Goal: Transaction & Acquisition: Purchase product/service

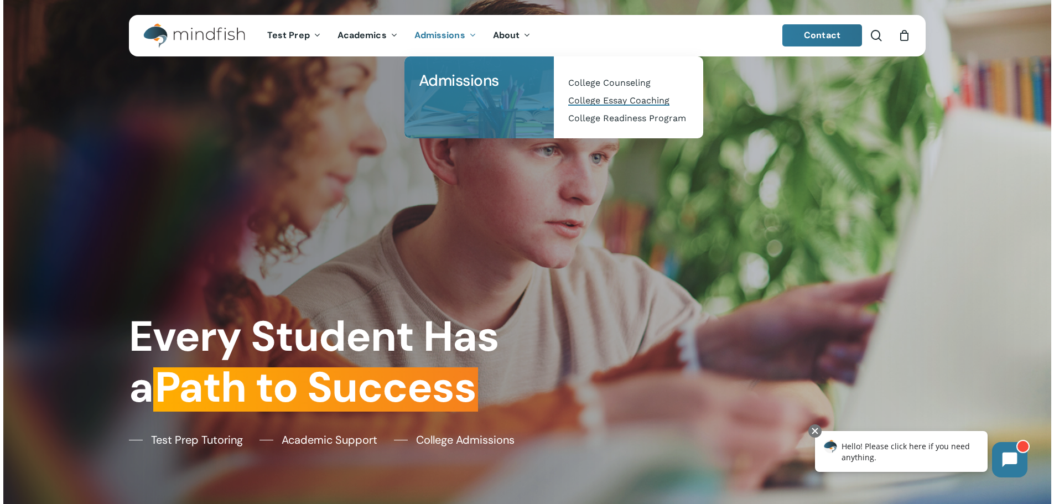
click at [617, 100] on span "College Essay Coaching" at bounding box center [618, 100] width 101 height 11
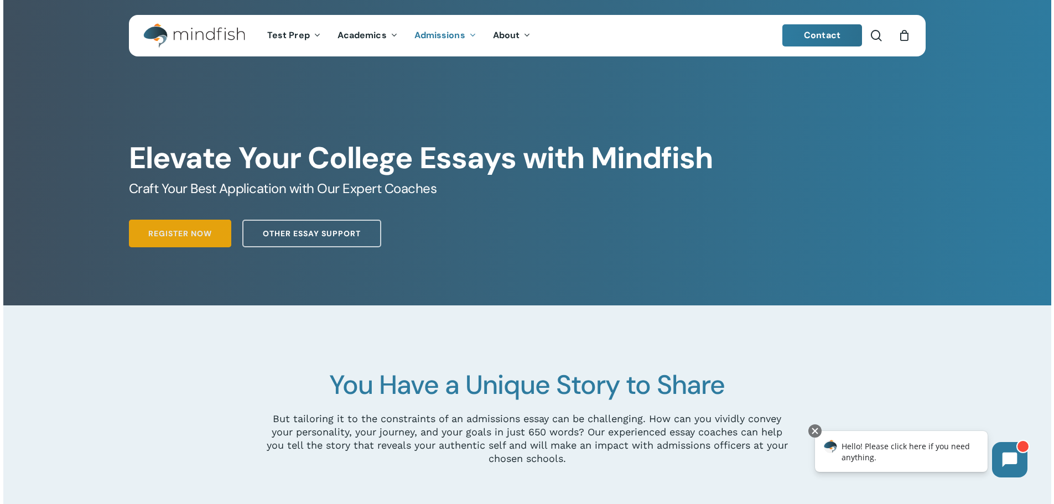
click at [177, 238] on span "Register Now" at bounding box center [180, 233] width 64 height 11
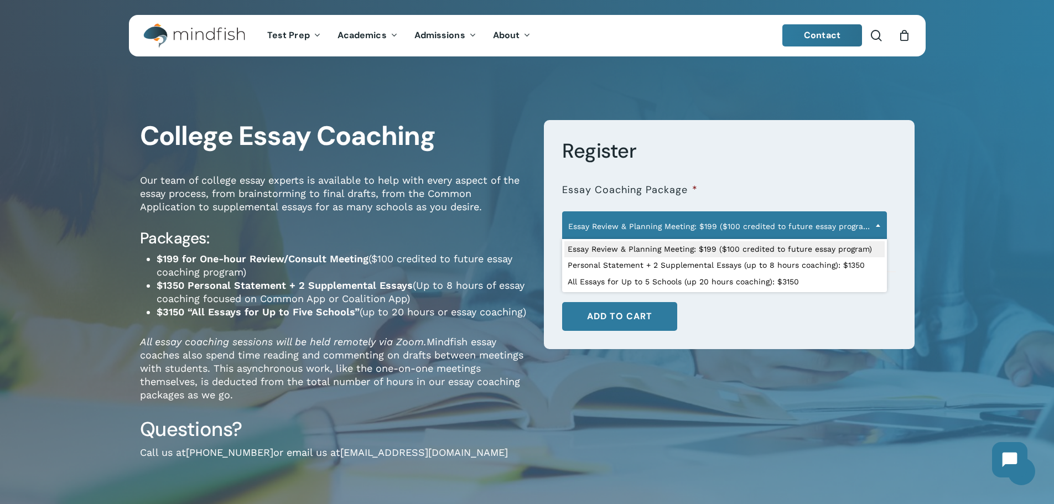
click at [690, 226] on span "Essay Review & Planning Meeting: $199 ($100 credited to future essay program)" at bounding box center [725, 226] width 324 height 23
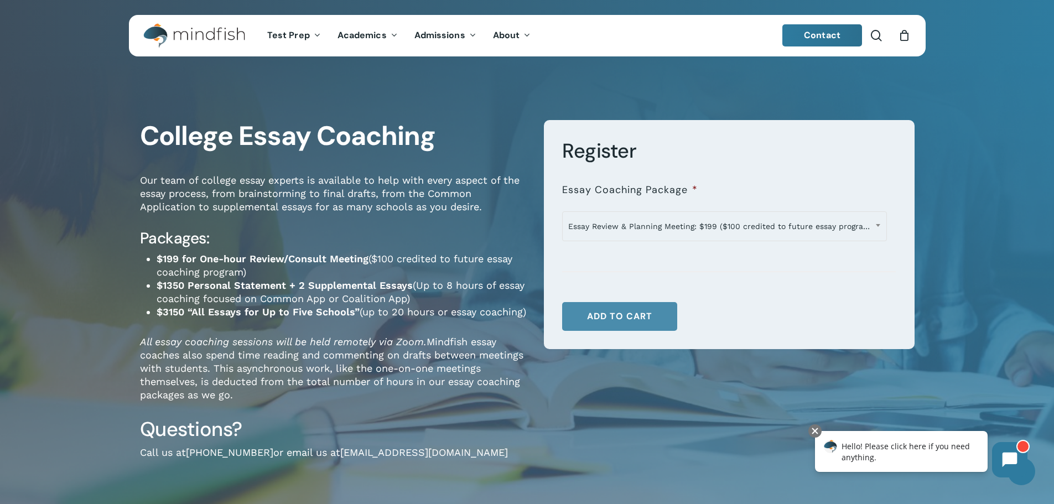
click at [632, 319] on button "Add to cart" at bounding box center [619, 316] width 115 height 29
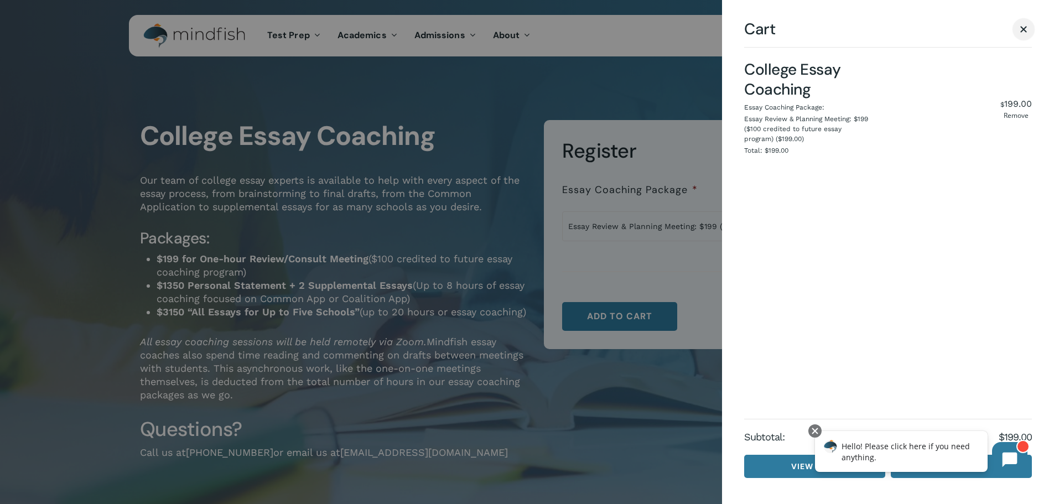
click at [1022, 27] on span "Cart" at bounding box center [1023, 29] width 7 height 7
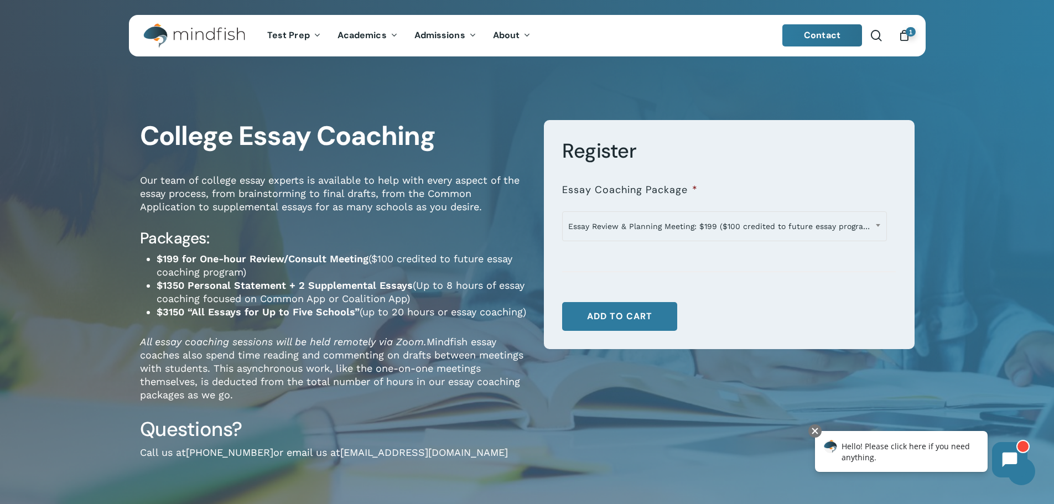
click at [906, 33] on span "1" at bounding box center [910, 31] width 10 height 9
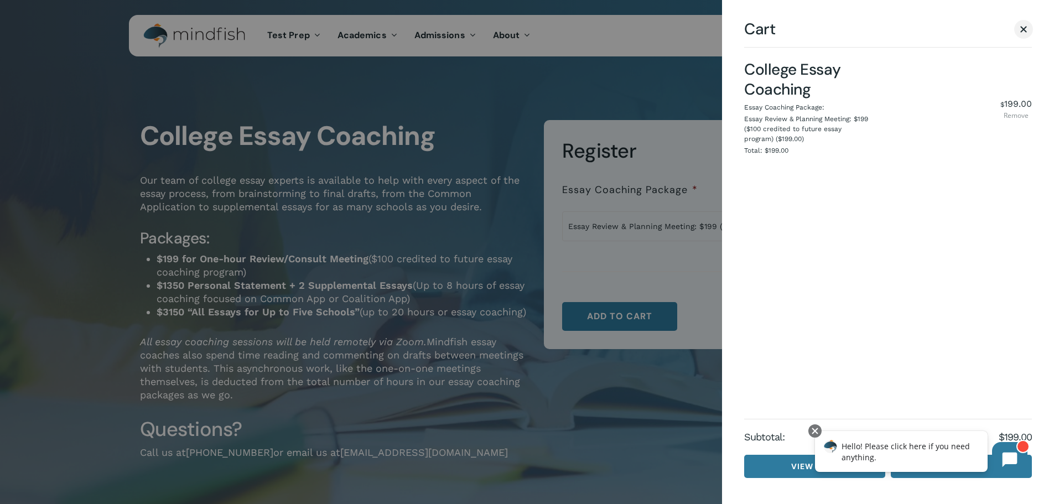
click at [1018, 115] on link "Remove" at bounding box center [1016, 115] width 32 height 7
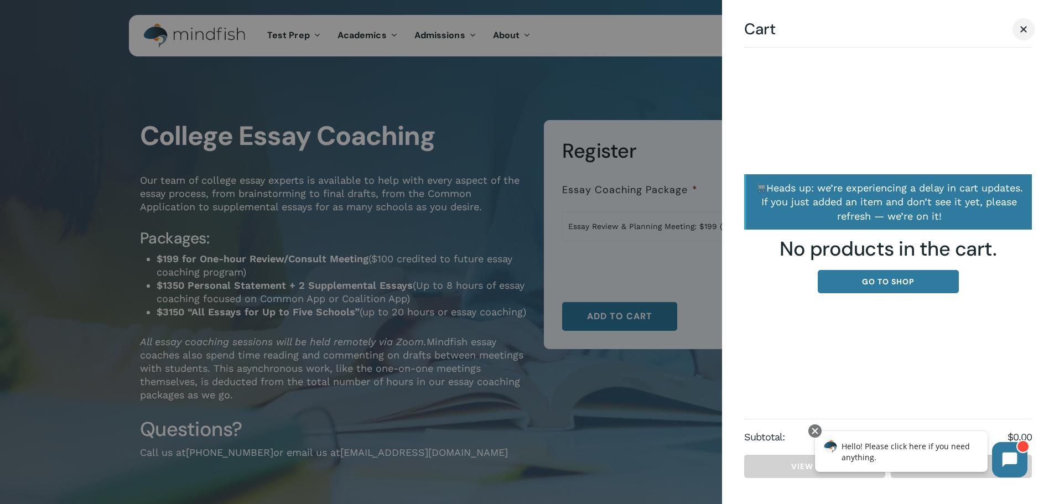
click at [1017, 27] on link "Close Cart" at bounding box center [1023, 29] width 17 height 14
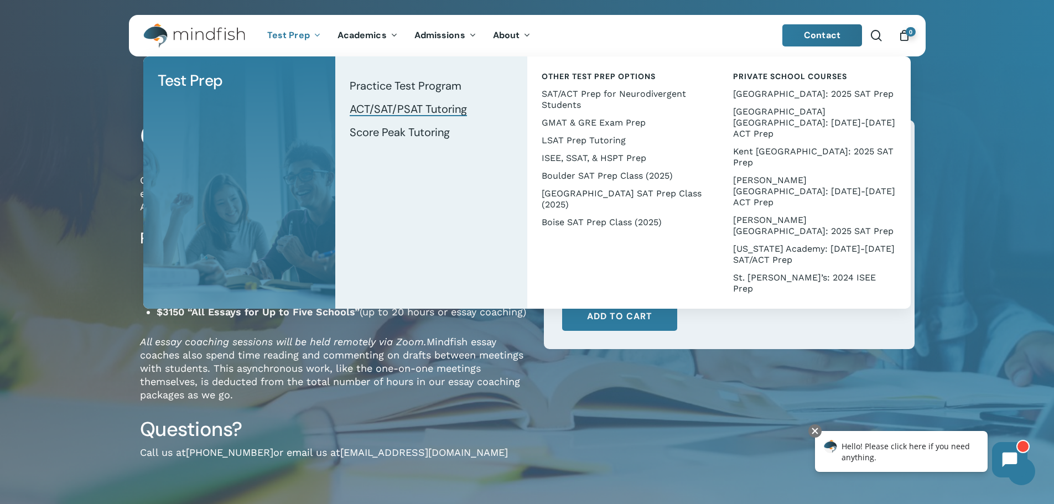
click at [409, 109] on span "ACT/SAT/PSAT Tutoring" at bounding box center [408, 109] width 117 height 14
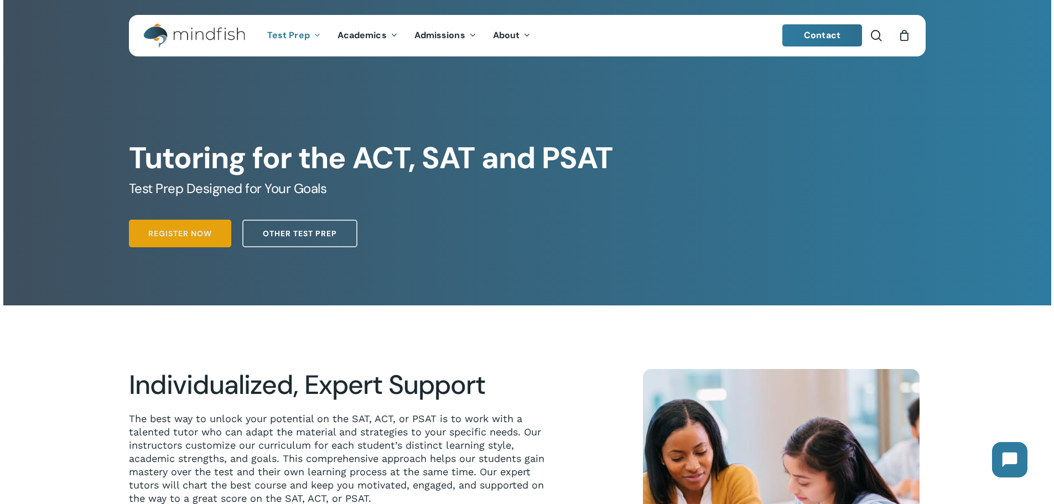
click at [195, 237] on span "Register Now" at bounding box center [180, 233] width 64 height 11
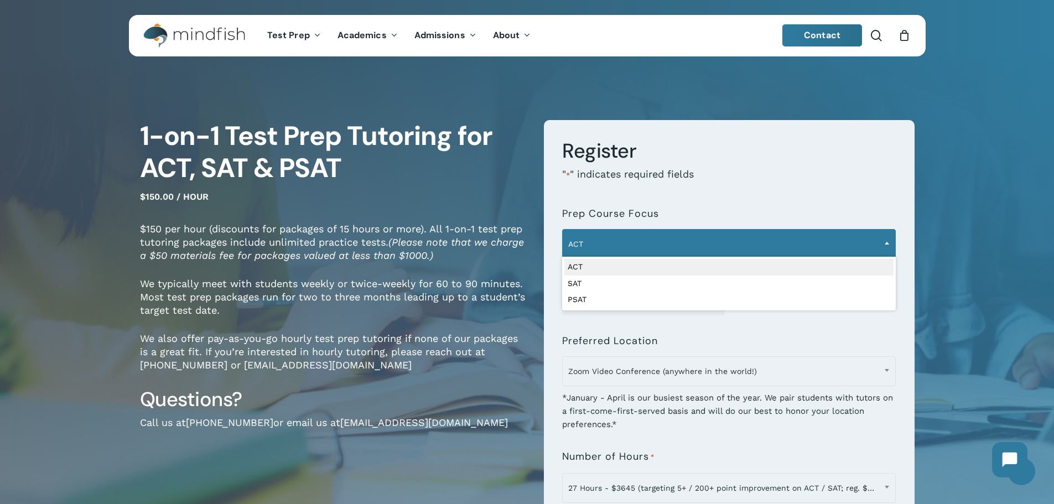
click at [649, 247] on span "ACT" at bounding box center [729, 243] width 332 height 23
select select "***"
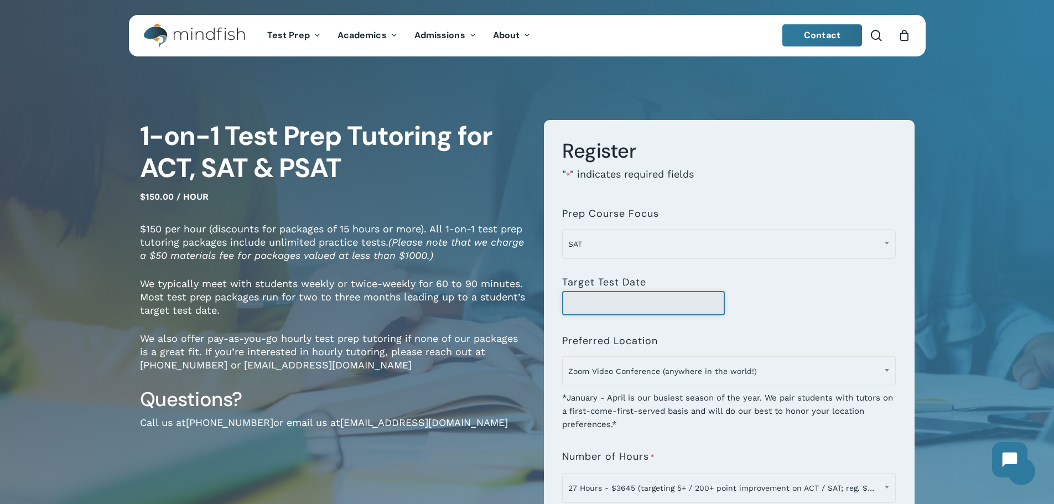
click at [606, 312] on input "Target Test Date" at bounding box center [643, 303] width 163 height 24
click at [614, 307] on input "Target Test Date" at bounding box center [643, 303] width 163 height 24
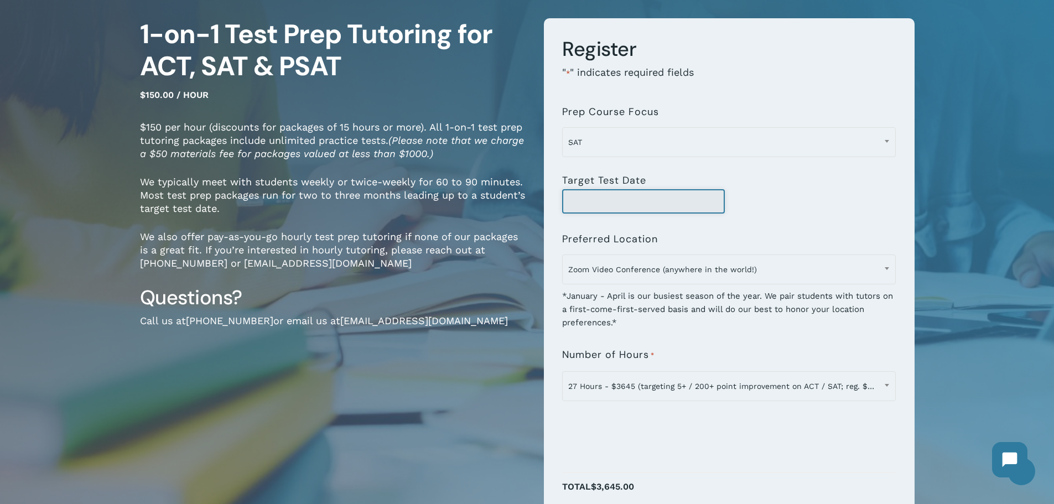
scroll to position [111, 0]
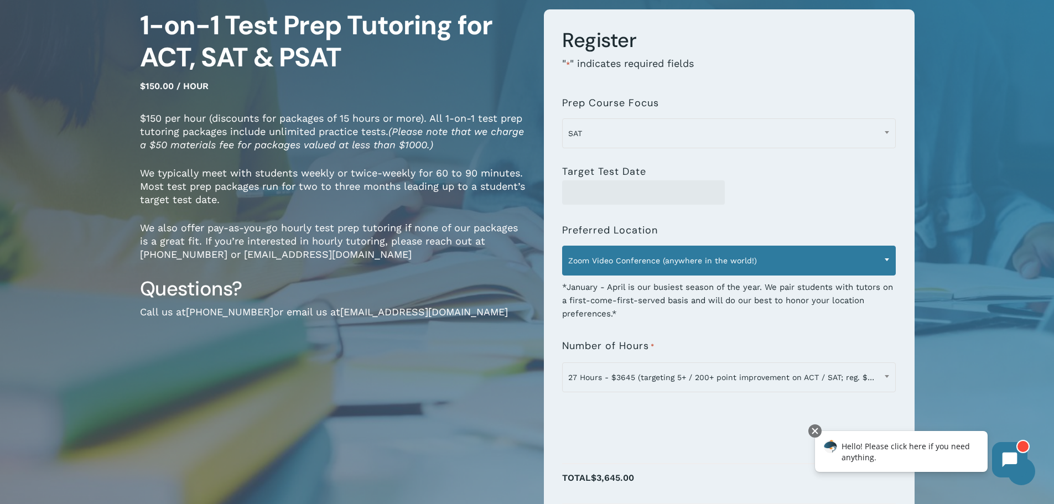
click at [722, 264] on span "Zoom Video Conference (anywhere in the world!)" at bounding box center [729, 260] width 332 height 23
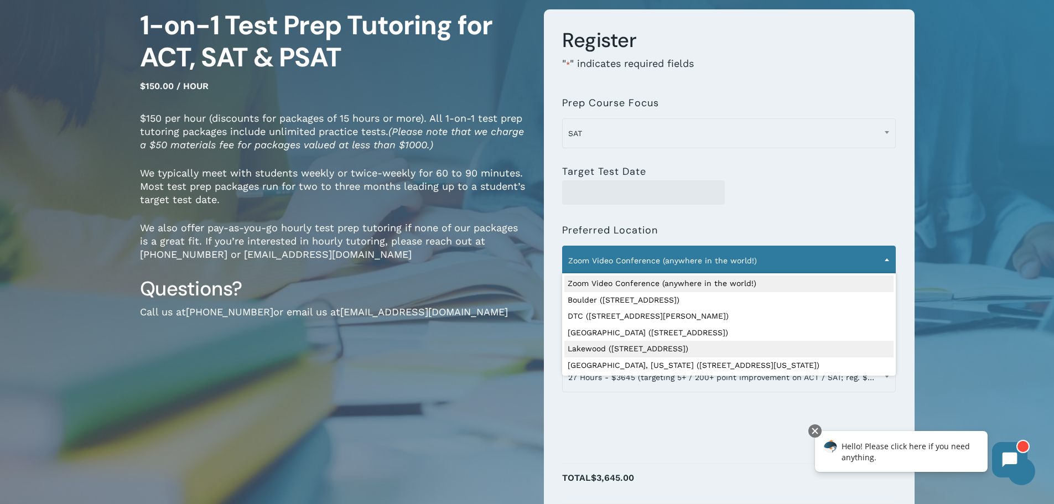
select select "**********"
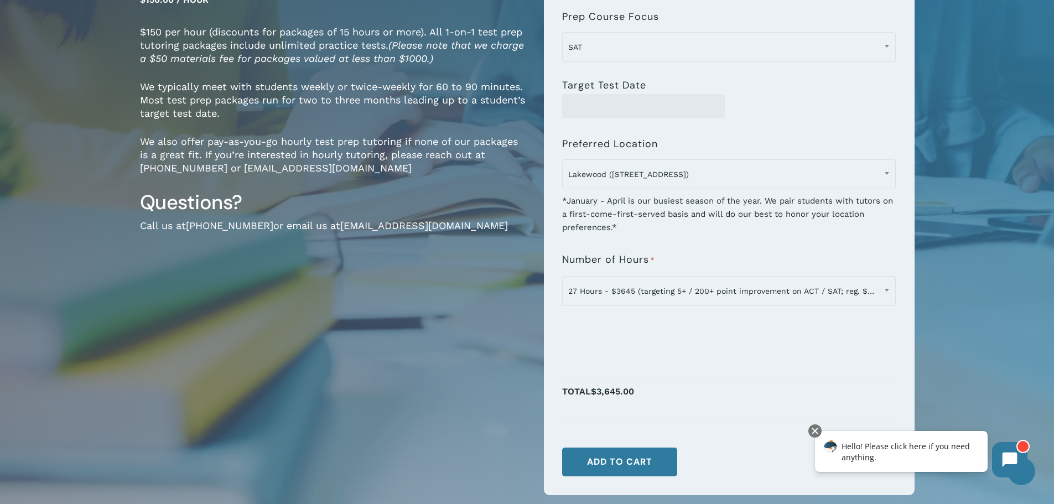
scroll to position [221, 0]
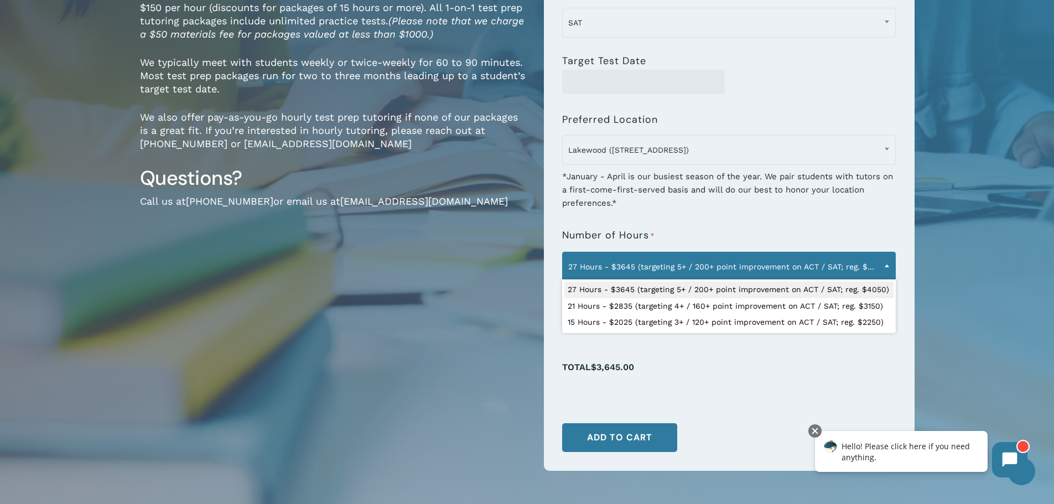
click at [876, 261] on span "27 Hours - $3645 (targeting 5+ / 200+ point improvement on ACT / SAT; reg. $405…" at bounding box center [729, 266] width 332 height 23
select select "**********"
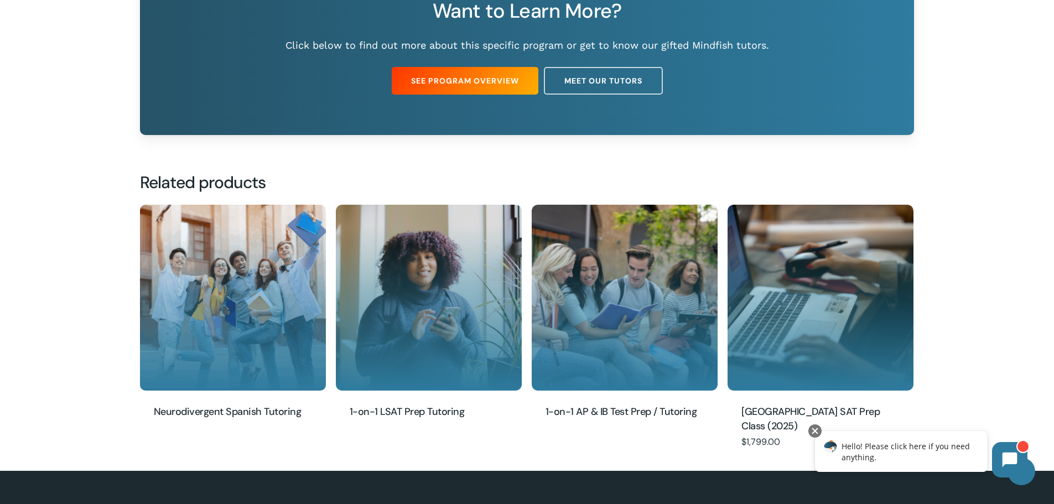
scroll to position [1217, 0]
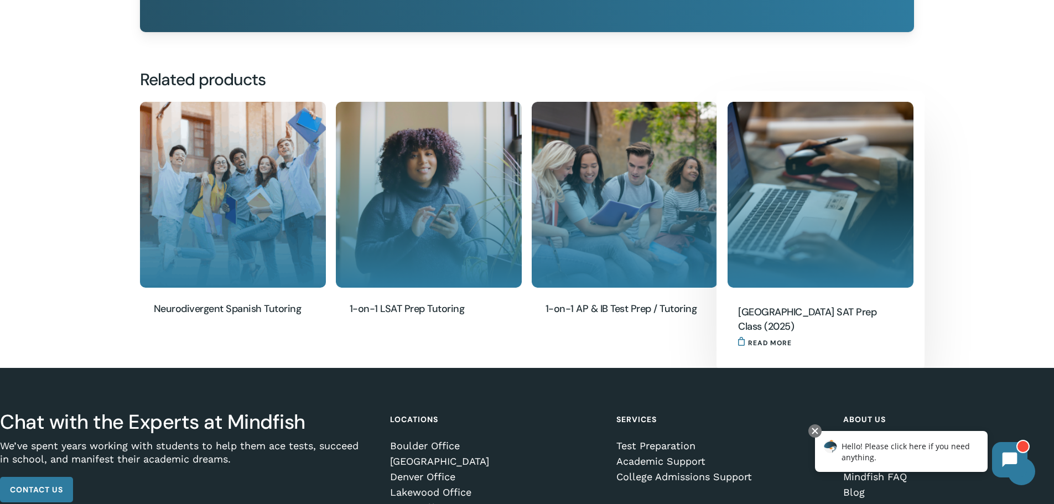
click at [764, 313] on h2 "[GEOGRAPHIC_DATA] SAT Prep Class (2025)" at bounding box center [817, 320] width 158 height 30
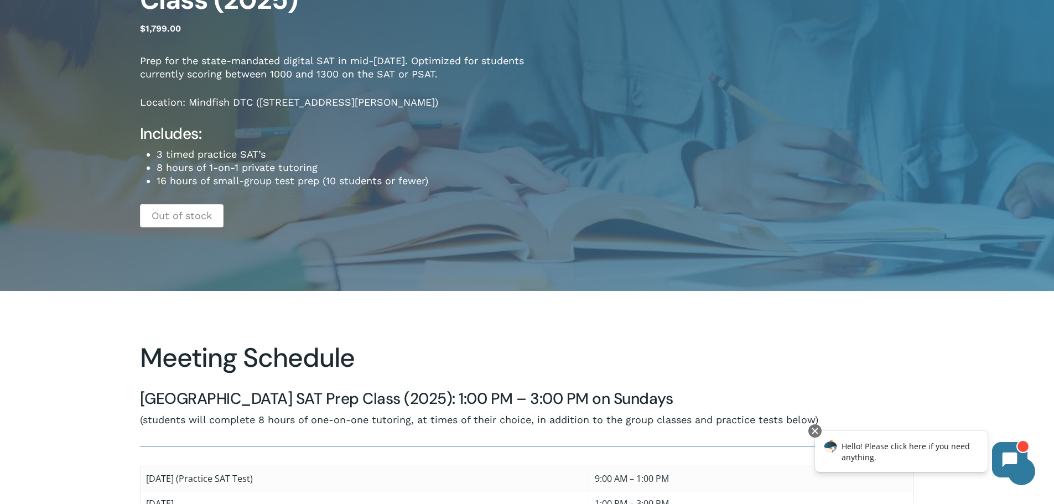
scroll to position [166, 0]
